Goal: Information Seeking & Learning: Compare options

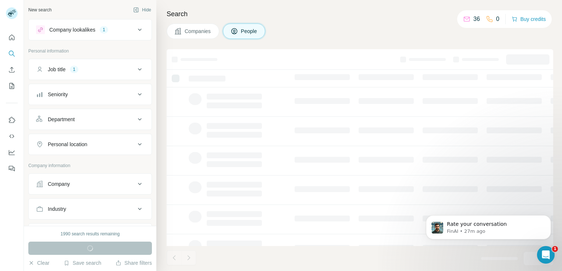
click at [215, 35] on button "Companies" at bounding box center [193, 31] width 53 height 15
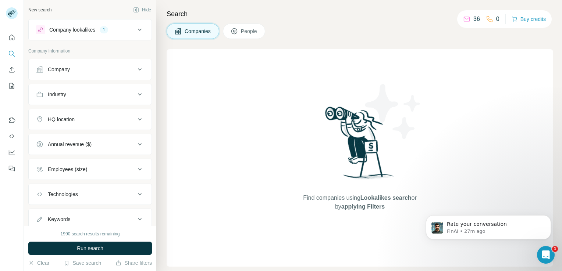
click at [237, 36] on button "People" at bounding box center [244, 31] width 43 height 15
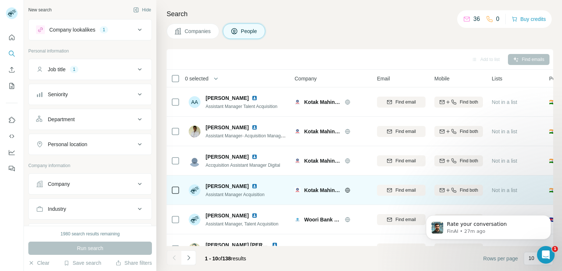
scroll to position [139, 0]
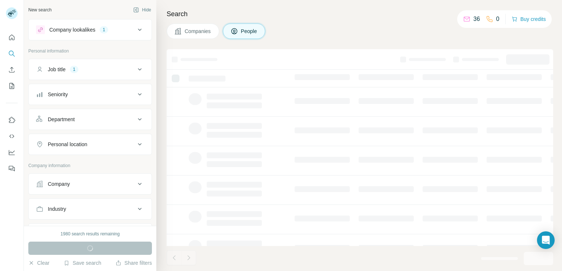
click at [203, 28] on span "Companies" at bounding box center [198, 31] width 27 height 7
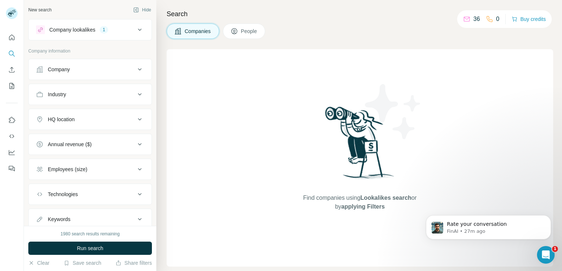
click at [233, 31] on icon at bounding box center [233, 31] width 7 height 7
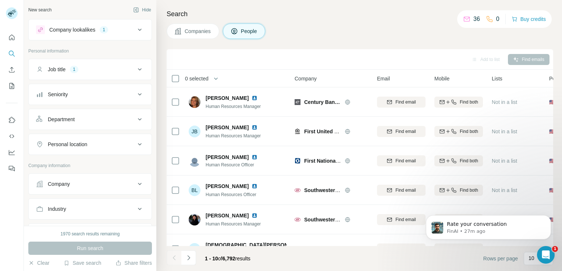
click at [117, 71] on div "Job title 1" at bounding box center [85, 69] width 99 height 7
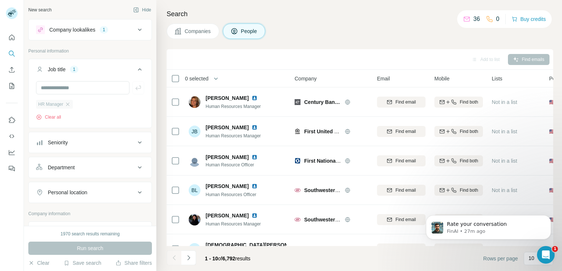
click at [54, 100] on div "HR Manager" at bounding box center [54, 104] width 37 height 9
click at [178, 30] on icon at bounding box center [178, 31] width 6 height 6
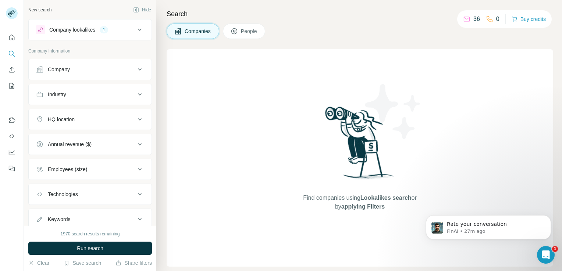
click at [126, 31] on div "Company lookalikes 1" at bounding box center [85, 29] width 99 height 9
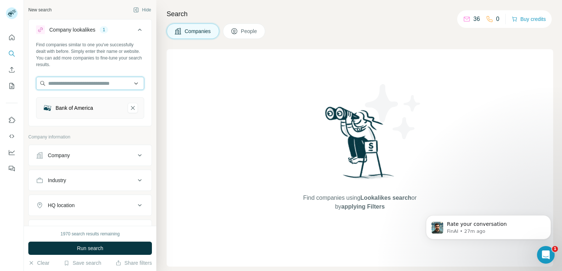
click at [110, 83] on input "text" at bounding box center [90, 83] width 108 height 13
click at [100, 109] on div "Type to search" at bounding box center [87, 101] width 103 height 18
click at [100, 109] on div "Bank of America" at bounding box center [81, 108] width 79 height 10
click at [107, 107] on div "Bank of America" at bounding box center [81, 108] width 79 height 10
click at [88, 113] on div "Bank of America" at bounding box center [90, 107] width 108 height 21
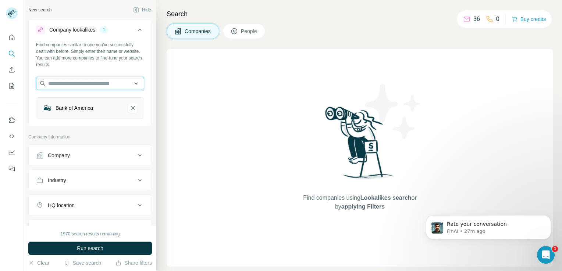
click at [86, 87] on input "text" at bounding box center [90, 83] width 108 height 13
type input "*"
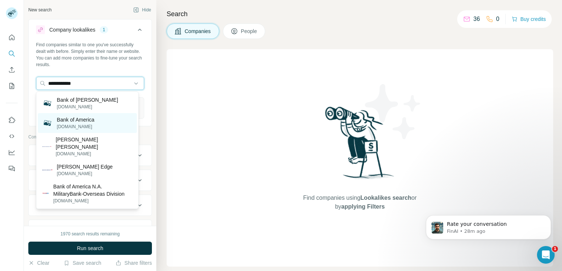
type input "**********"
click at [79, 130] on p "[DOMAIN_NAME]" at bounding box center [75, 127] width 37 height 7
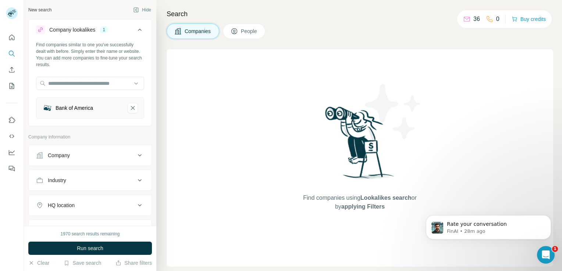
click at [103, 111] on div "Bank of America" at bounding box center [81, 108] width 79 height 10
click at [103, 110] on div "Bank of America" at bounding box center [81, 108] width 79 height 10
click at [127, 82] on input "text" at bounding box center [90, 83] width 108 height 13
click at [108, 98] on div "Type to search" at bounding box center [87, 100] width 99 height 15
click at [100, 103] on div "Bank of America" at bounding box center [81, 108] width 79 height 10
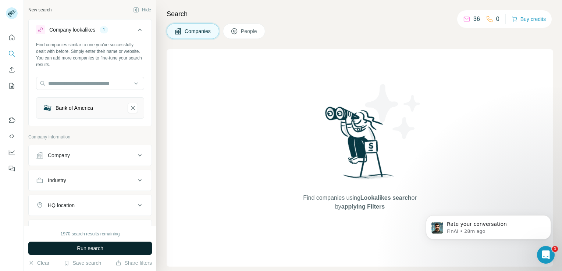
click at [93, 244] on button "Run search" at bounding box center [90, 248] width 124 height 13
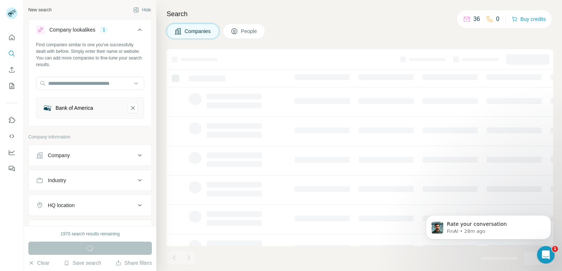
click at [137, 151] on icon at bounding box center [139, 155] width 9 height 9
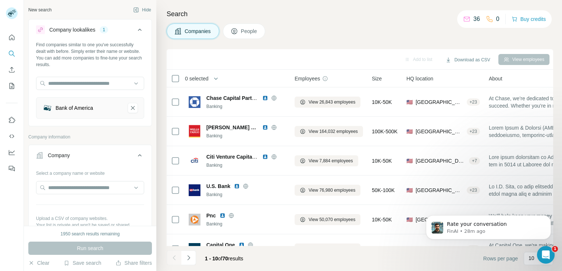
click at [244, 24] on button "People" at bounding box center [244, 31] width 43 height 15
